Goal: Task Accomplishment & Management: Manage account settings

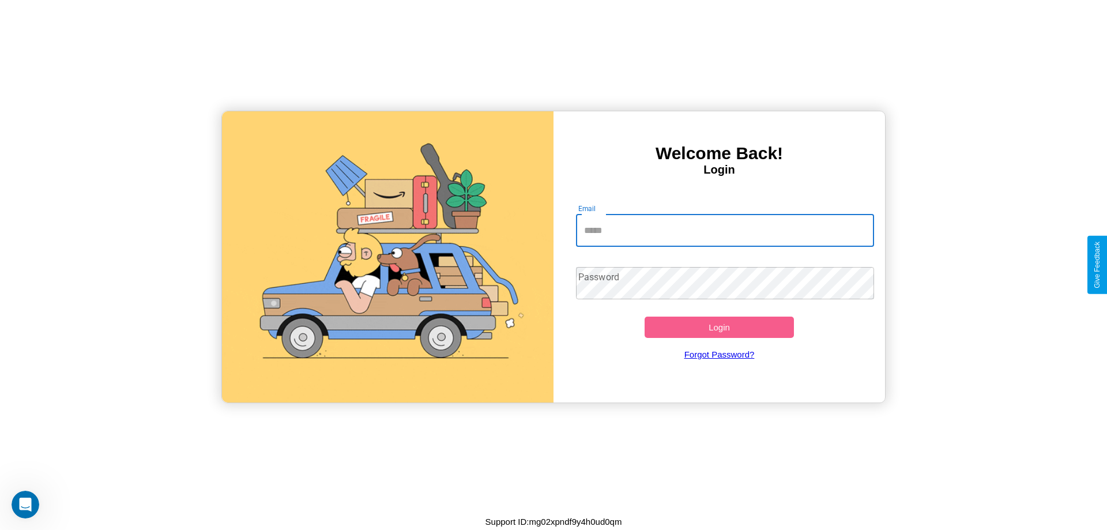
click at [725, 230] on input "Email" at bounding box center [725, 231] width 299 height 32
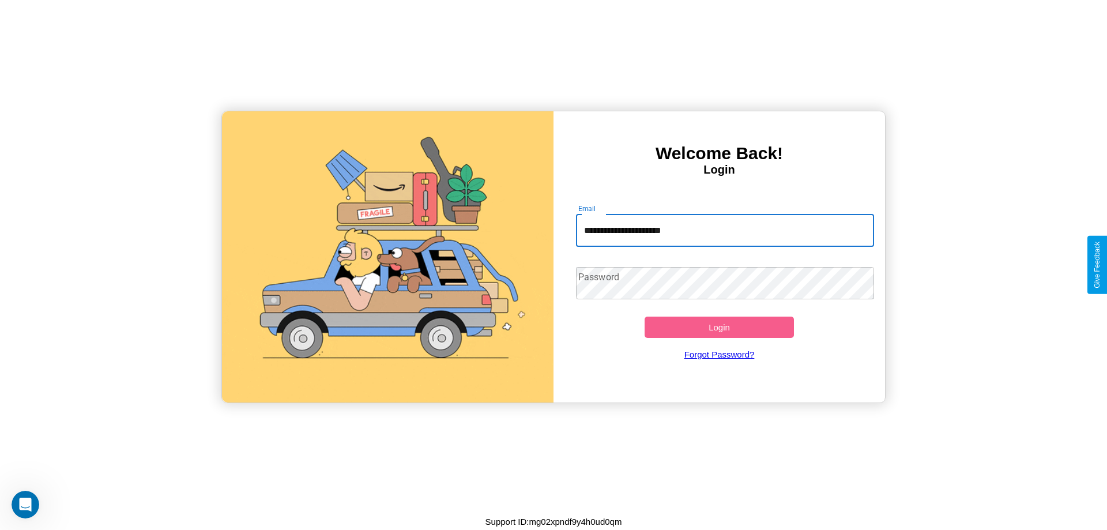
type input "**********"
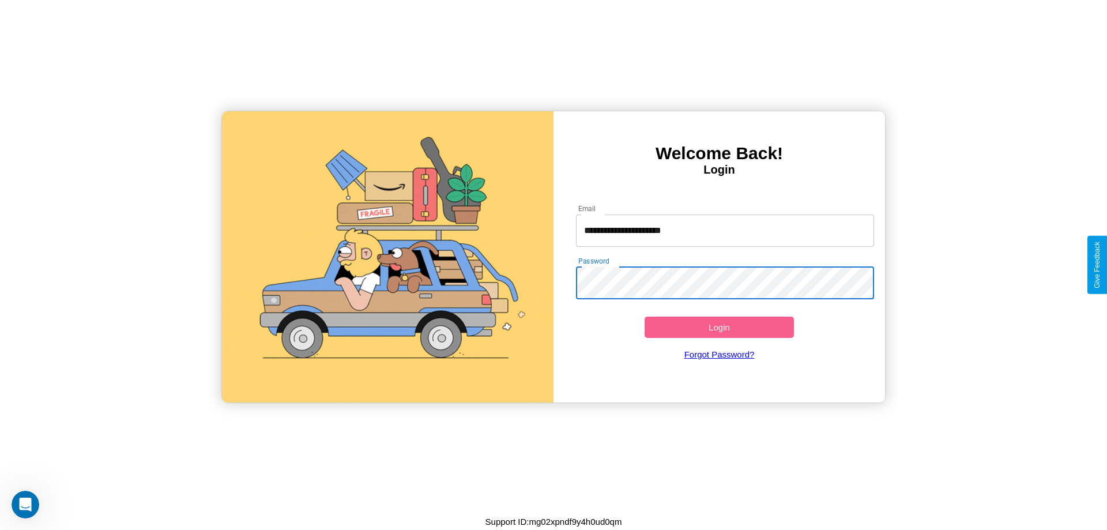
click at [719, 327] on button "Login" at bounding box center [719, 327] width 149 height 21
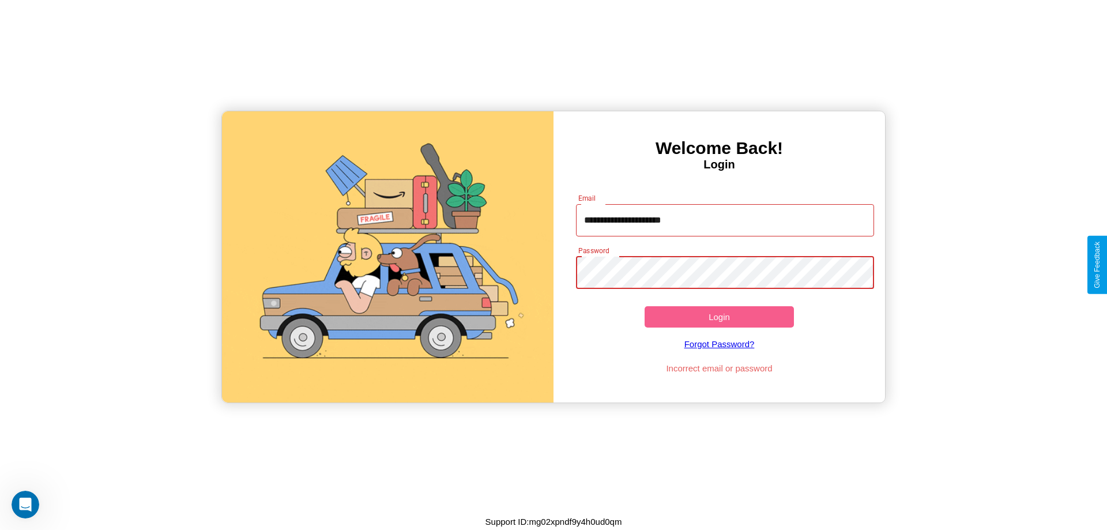
click at [719, 317] on button "Login" at bounding box center [719, 316] width 149 height 21
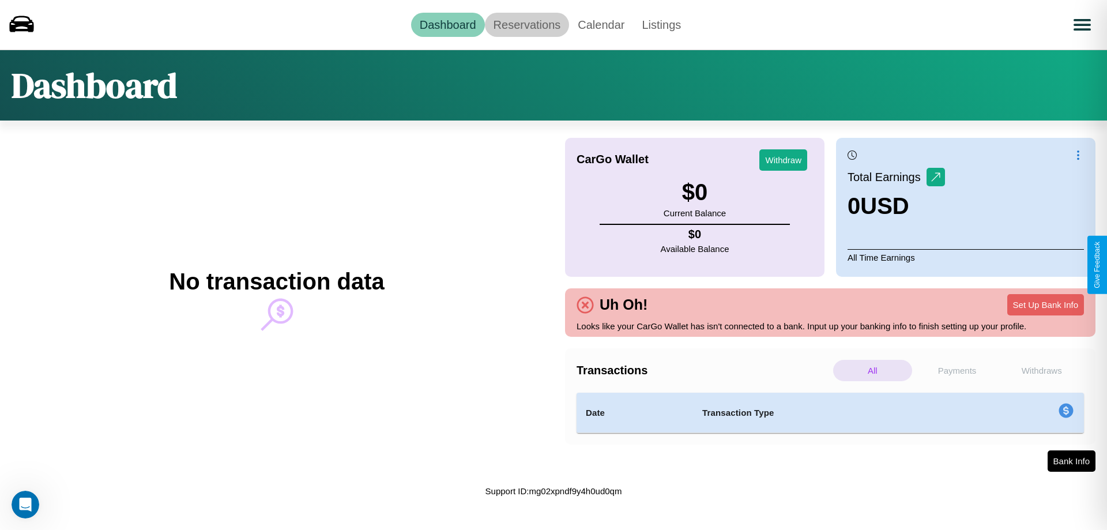
click at [526, 24] on link "Reservations" at bounding box center [527, 25] width 85 height 24
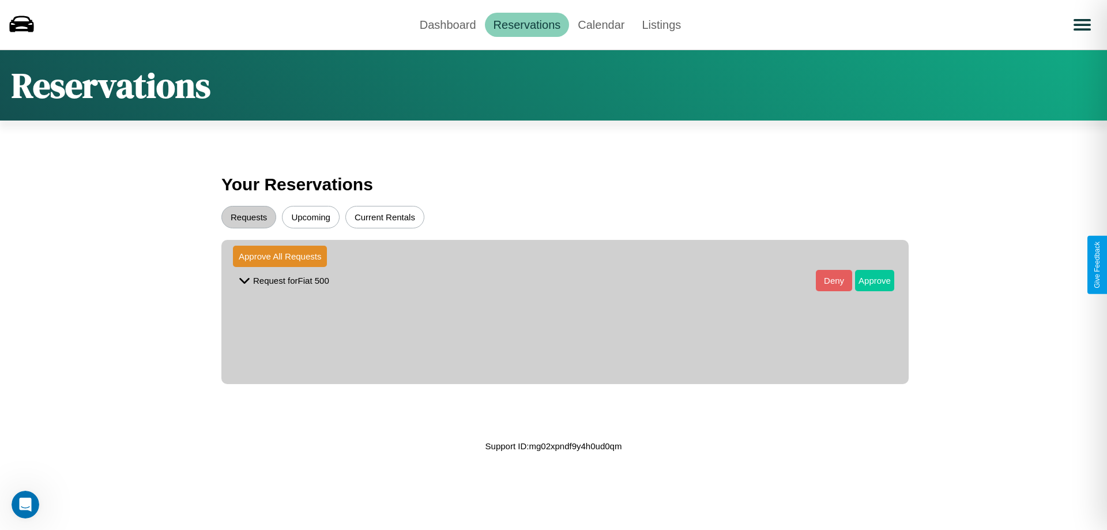
click at [866, 280] on button "Approve" at bounding box center [874, 280] width 39 height 21
